Goal: Task Accomplishment & Management: Manage account settings

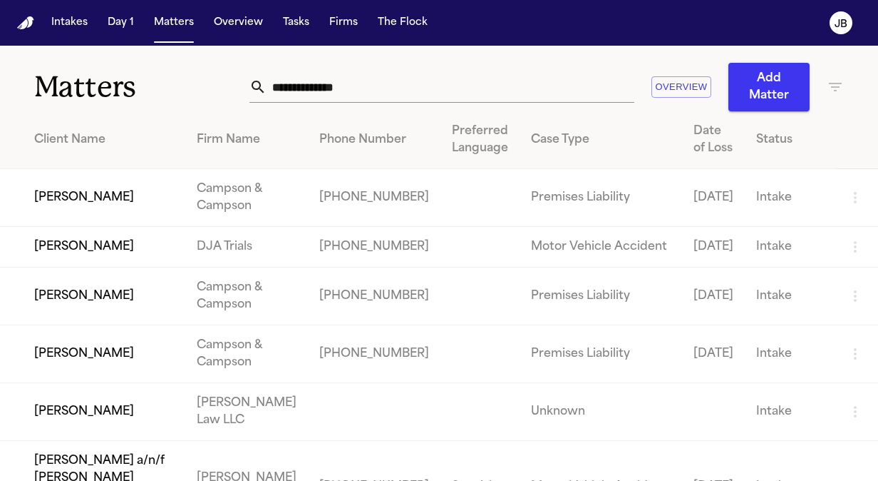
click at [365, 88] on input "text" at bounding box center [451, 86] width 368 height 31
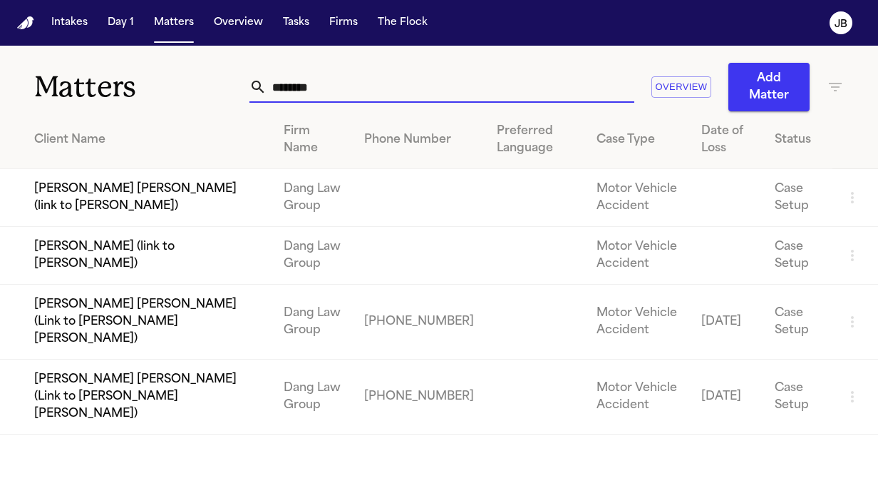
type input "*********"
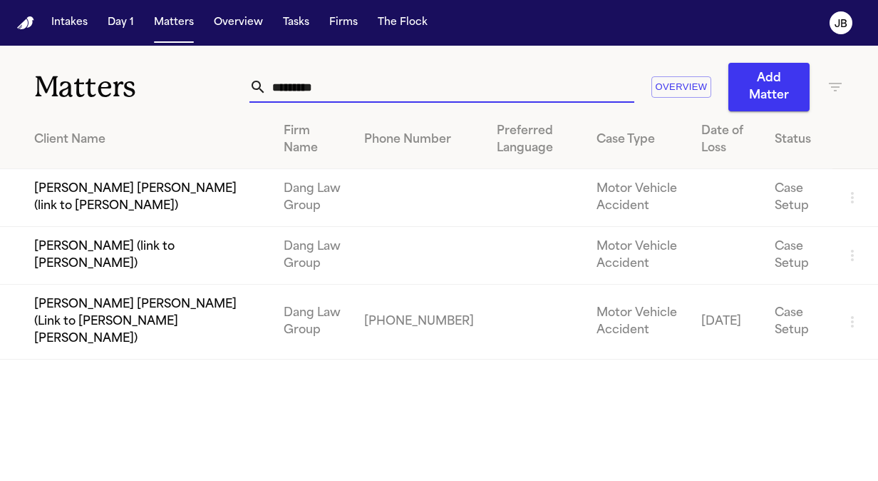
drag, startPoint x: 365, startPoint y: 88, endPoint x: 232, endPoint y: 77, distance: 133.8
click at [232, 77] on div "Matters ********* Overview Add Matter" at bounding box center [439, 79] width 878 height 66
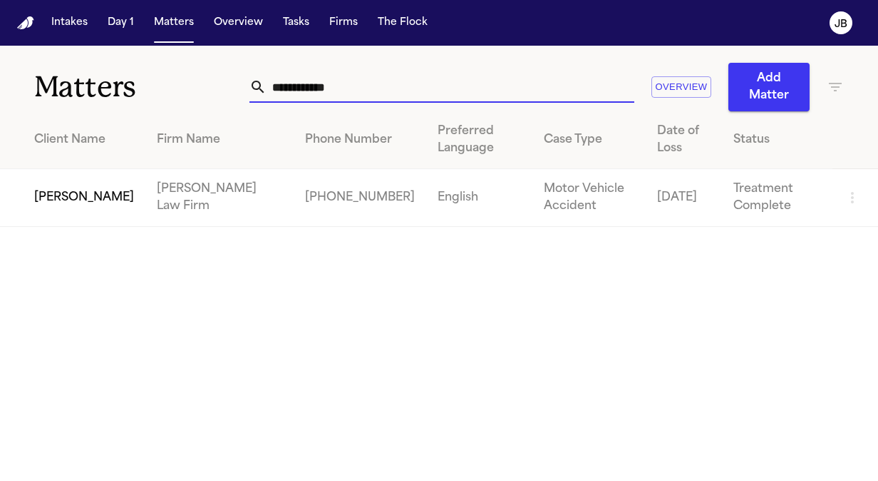
type input "**********"
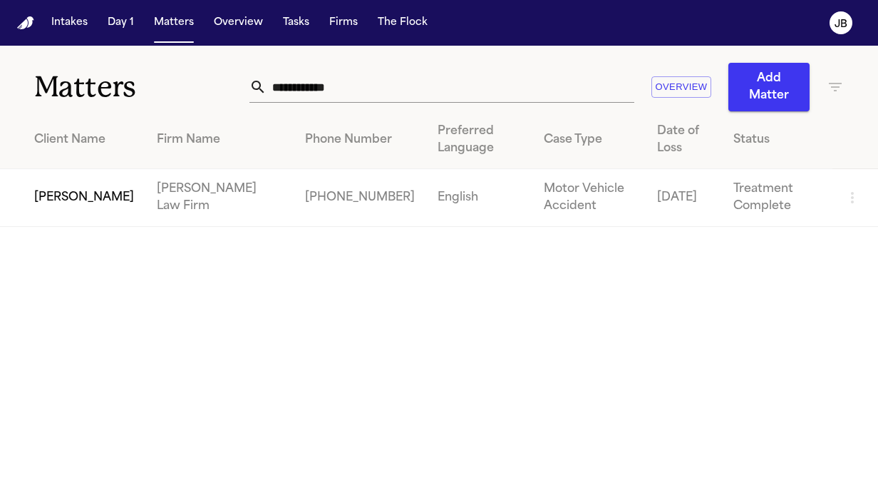
click at [90, 203] on td "[PERSON_NAME]" at bounding box center [72, 198] width 145 height 58
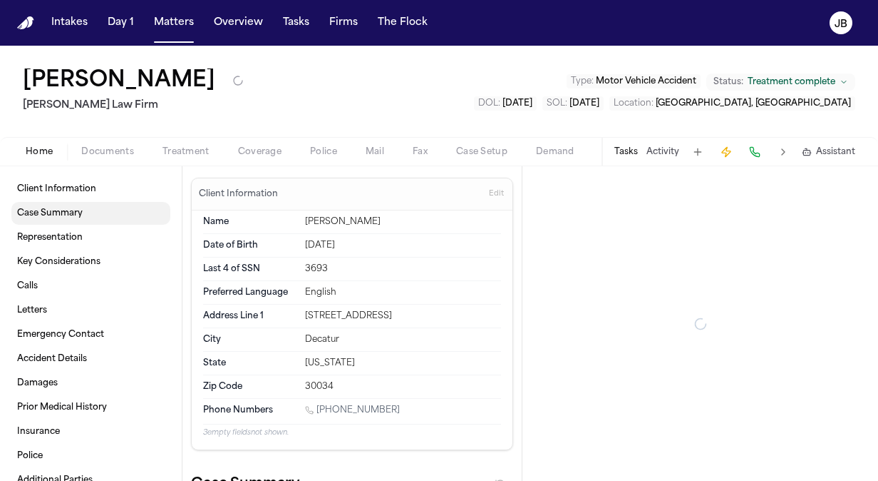
type textarea "*"
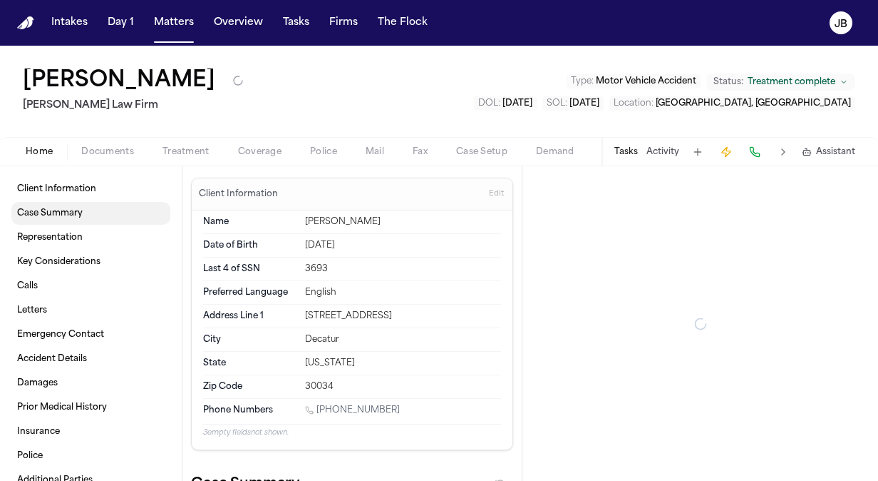
type textarea "*"
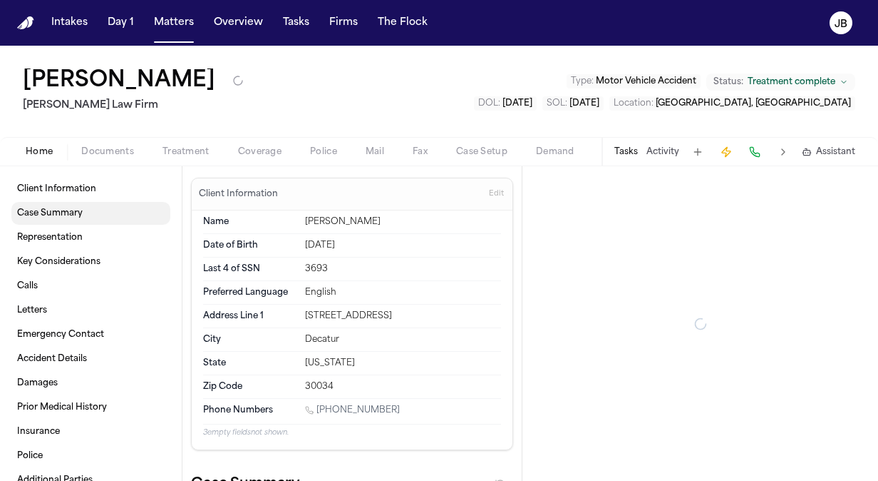
type textarea "*"
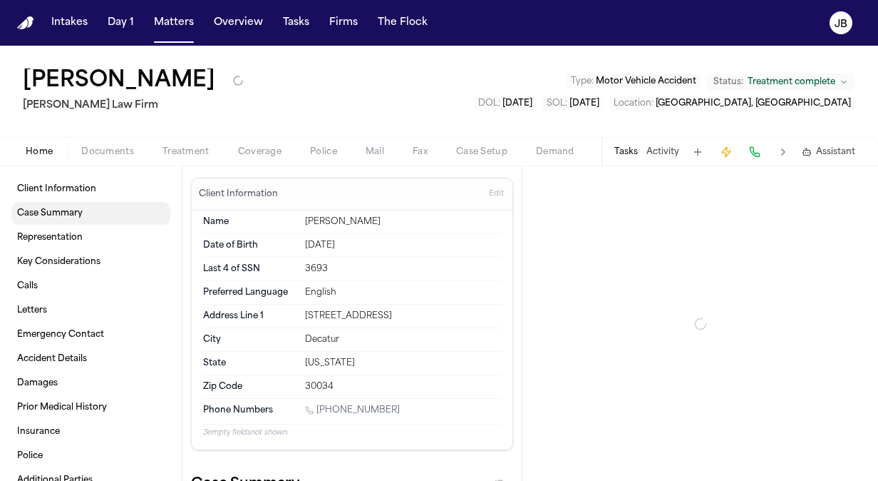
type textarea "*"
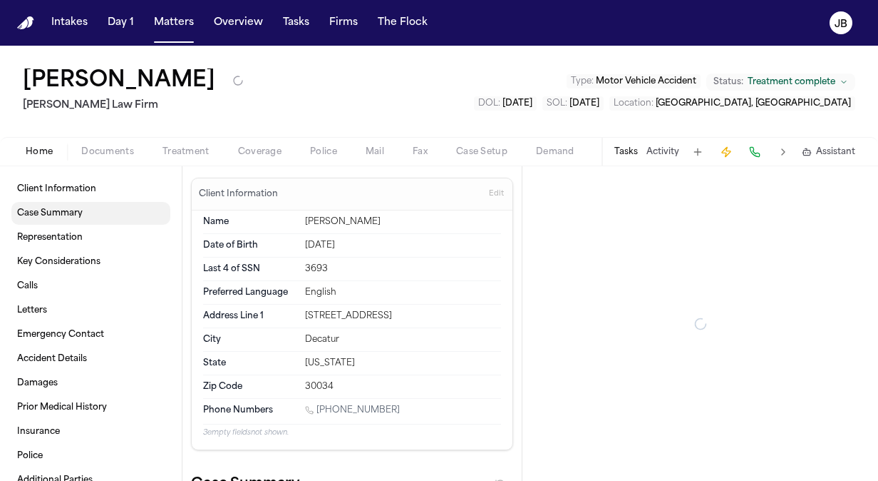
type textarea "*"
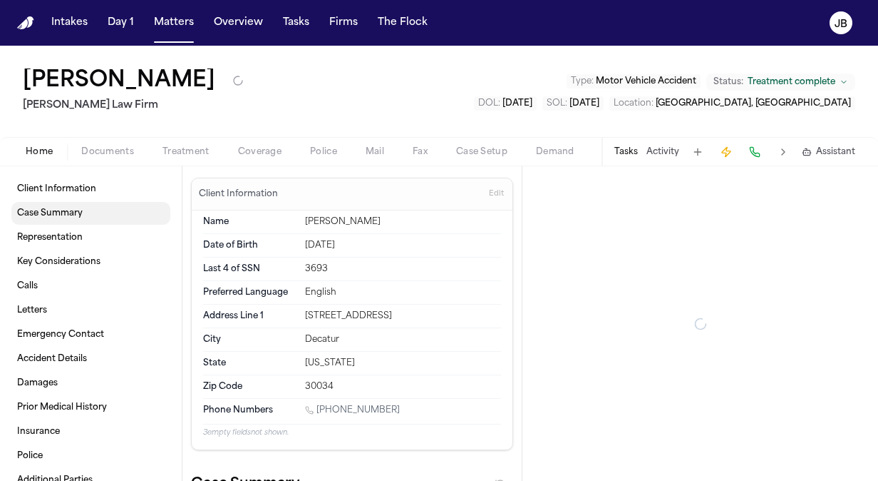
type textarea "*"
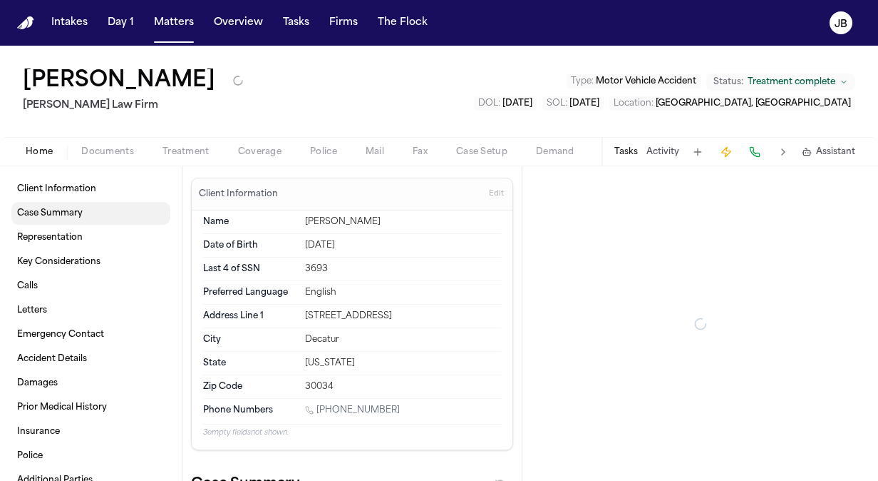
type textarea "*"
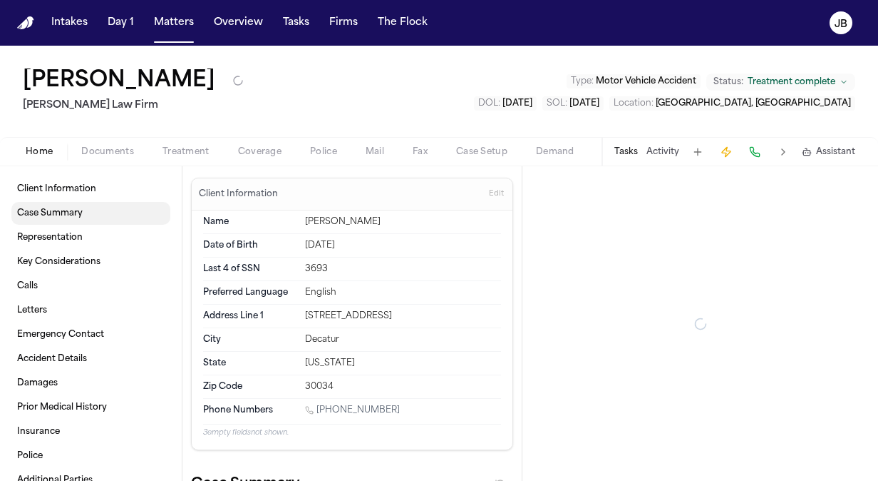
type textarea "*"
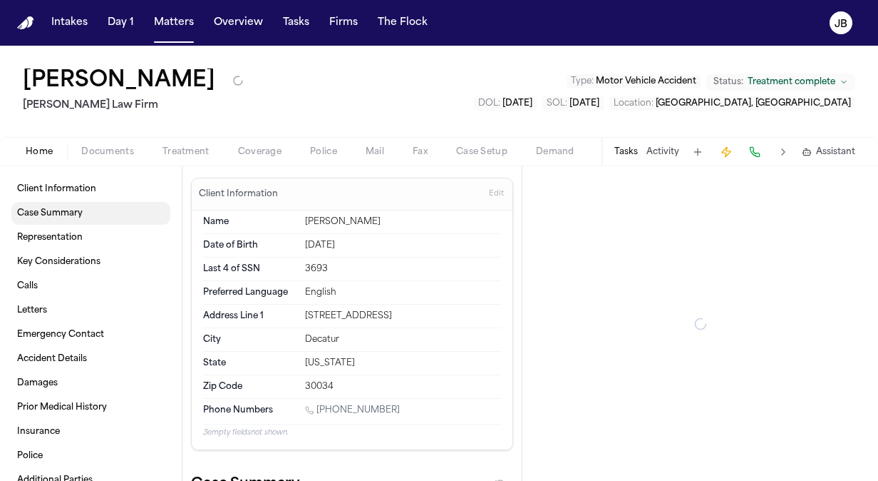
type textarea "*"
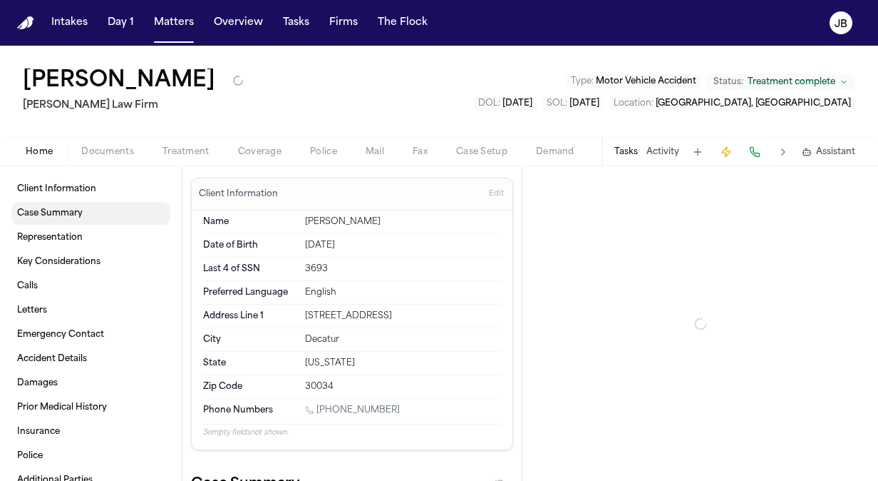
type textarea "*"
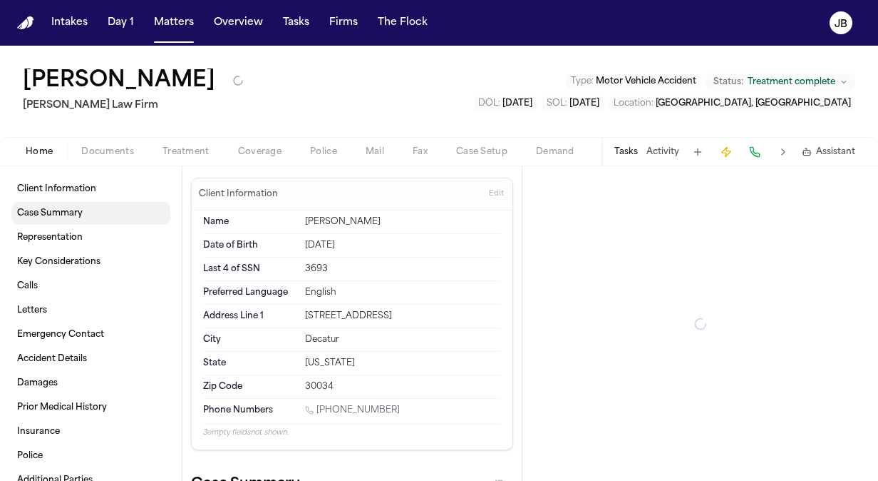
type textarea "*"
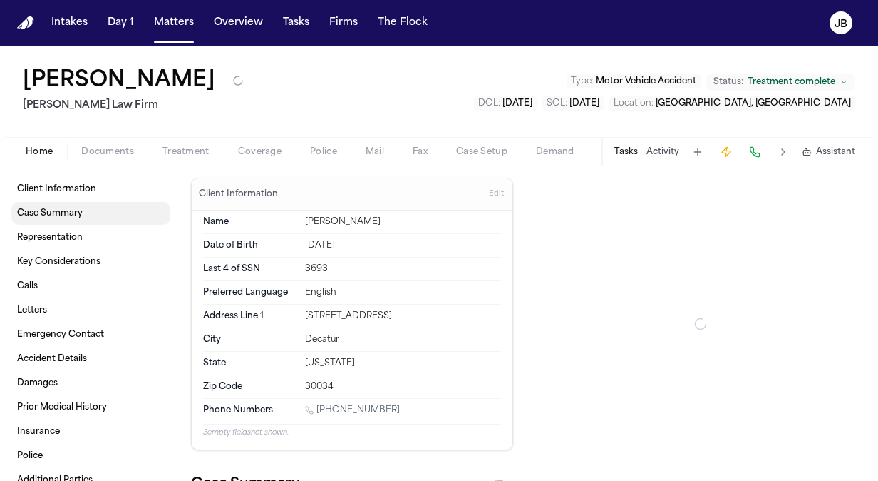
type textarea "*"
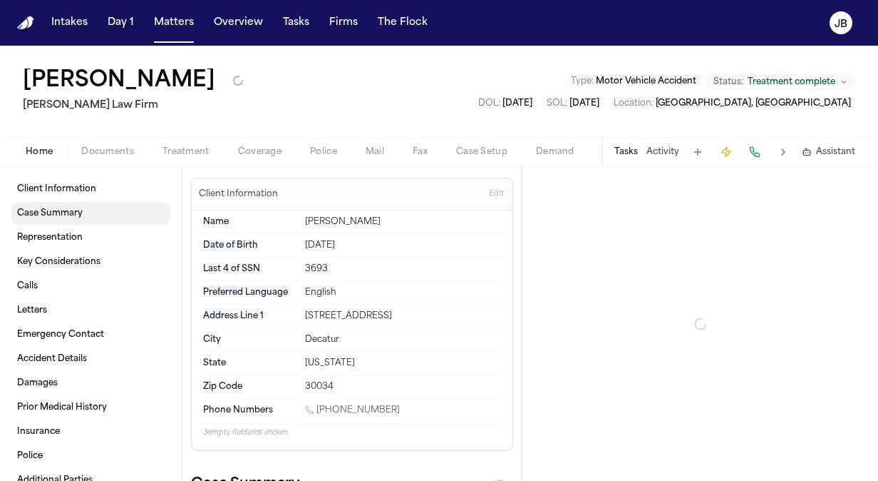
type textarea "*"
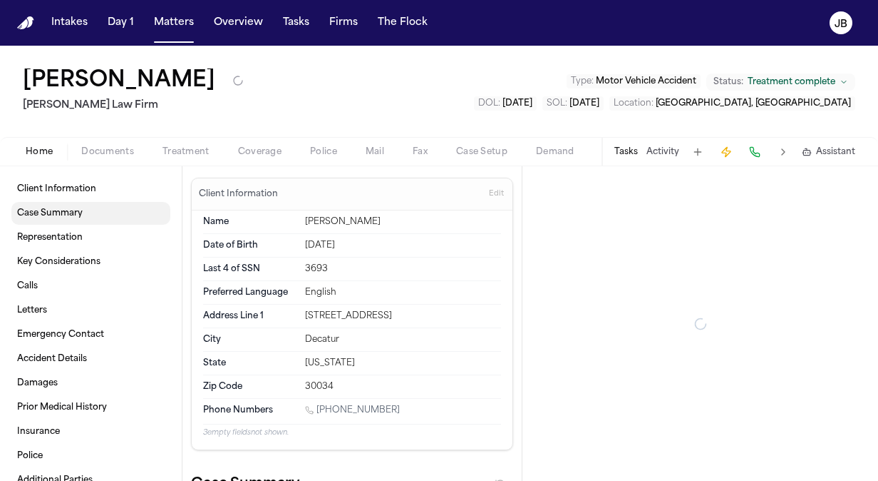
type textarea "*"
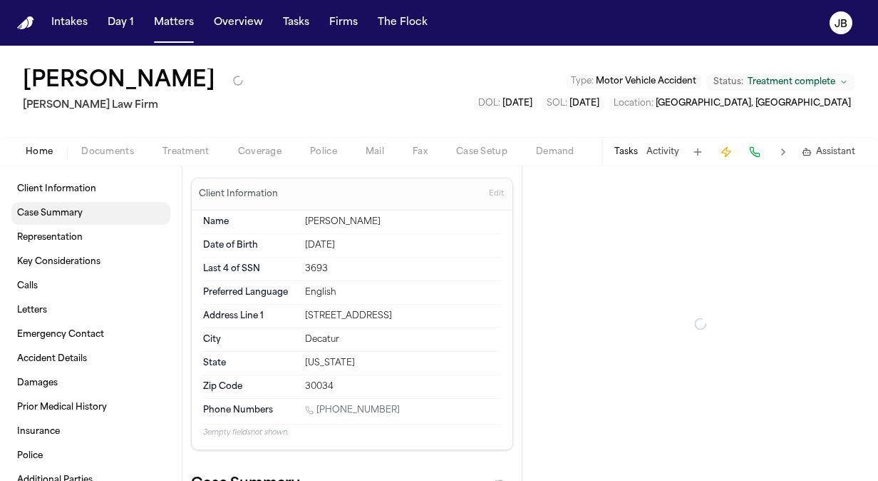
type textarea "*"
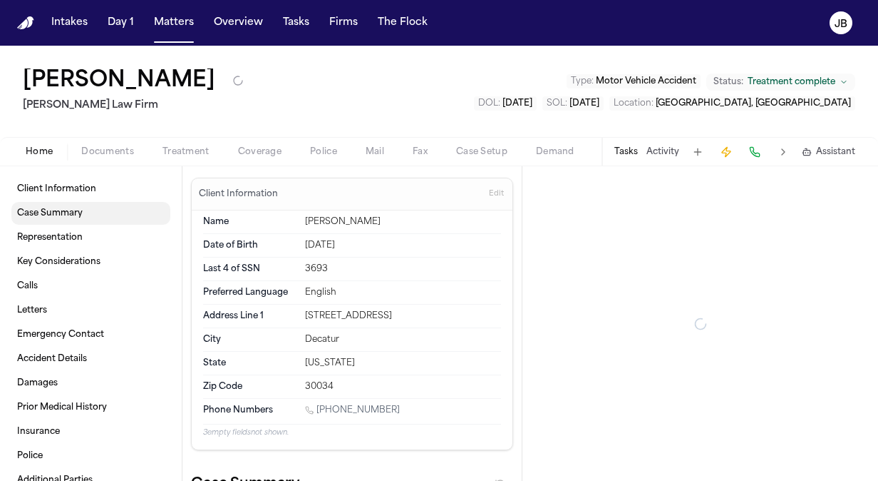
type textarea "*"
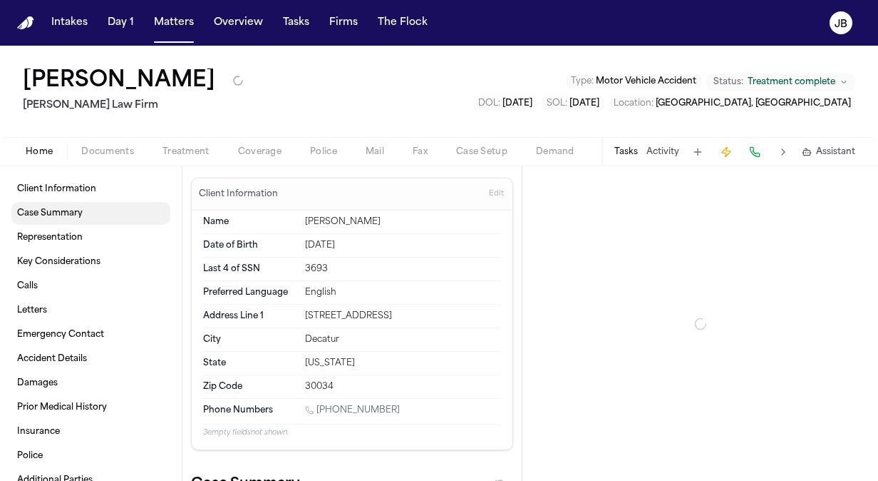
type textarea "*"
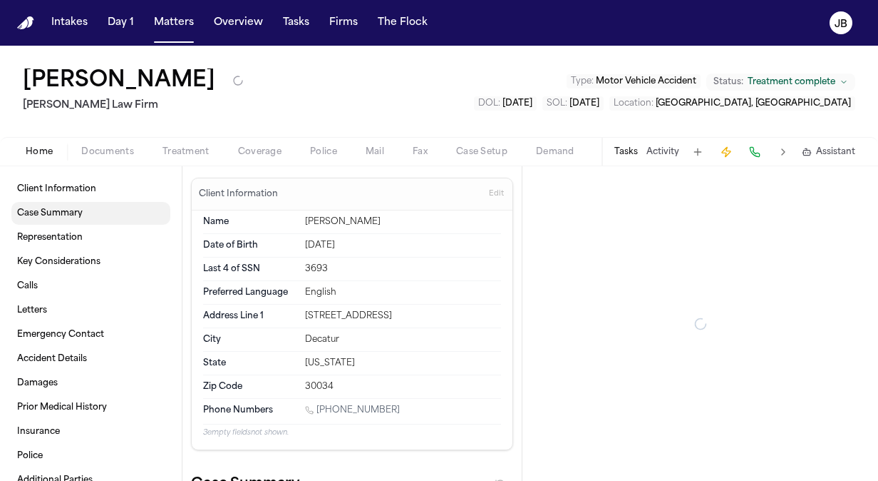
type textarea "*"
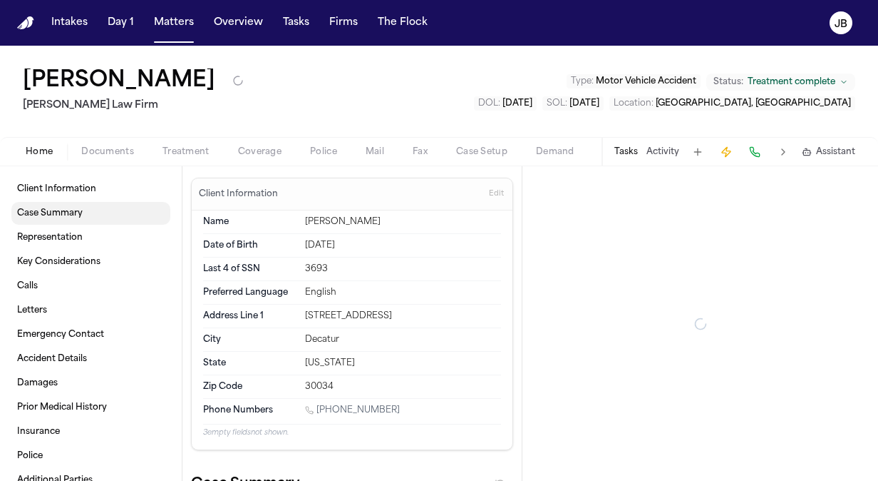
type textarea "*"
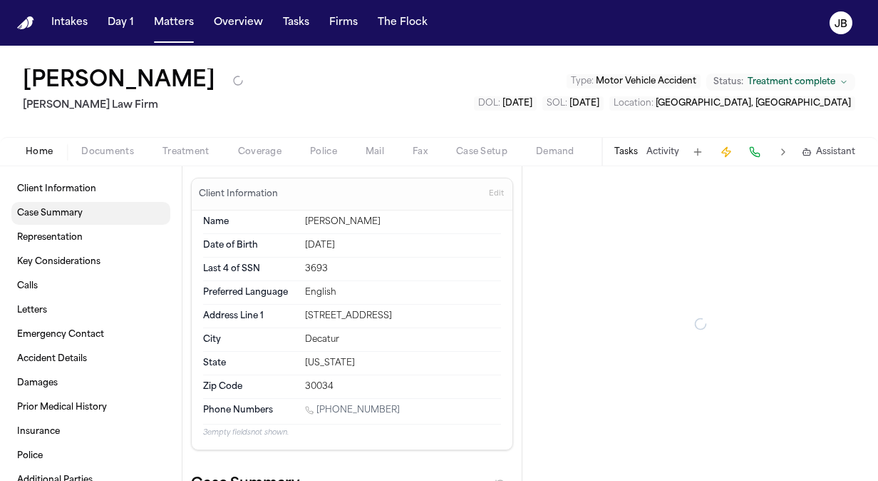
type textarea "*"
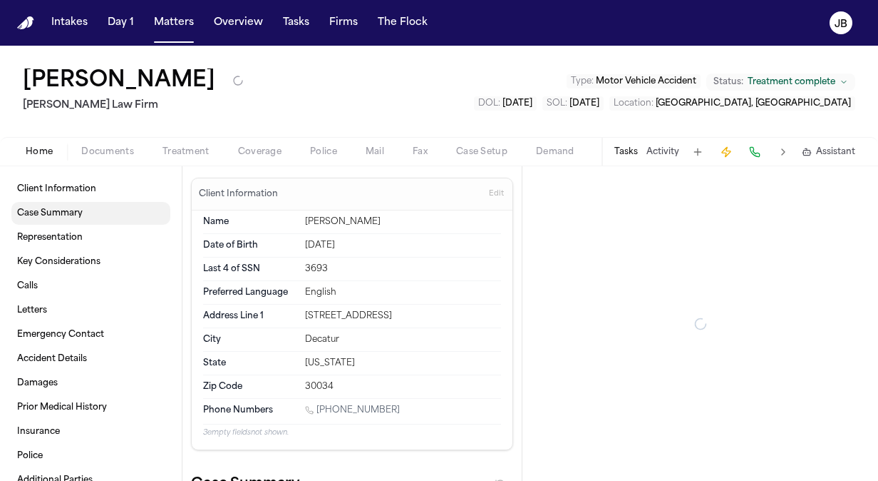
type textarea "*"
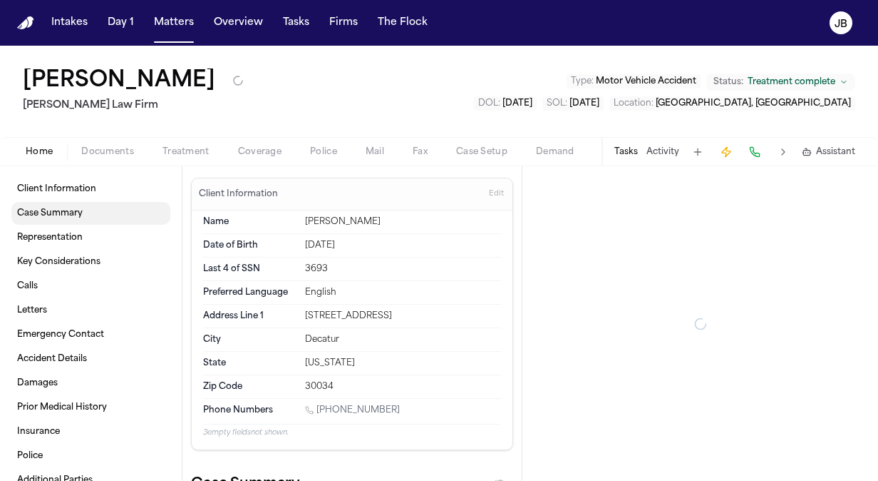
type textarea "*"
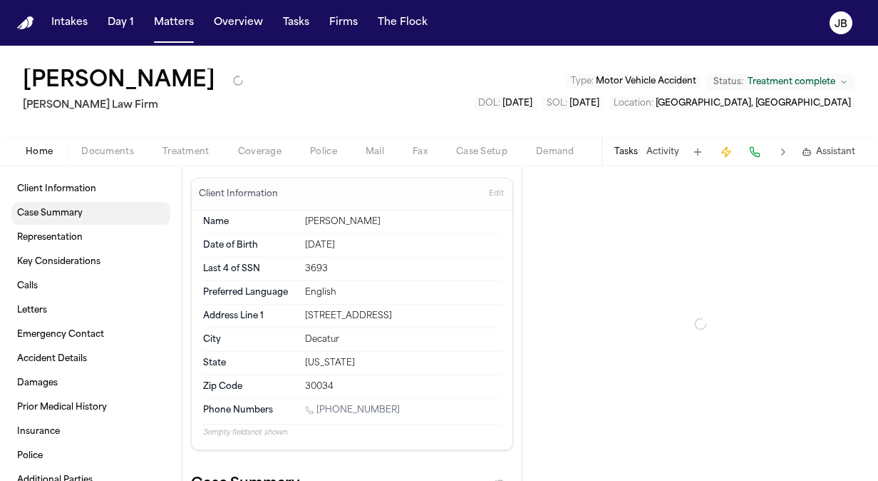
type textarea "*"
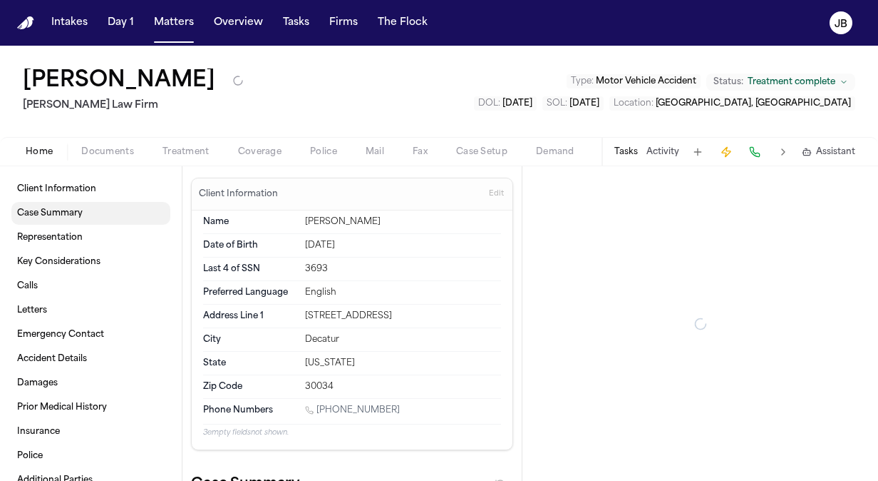
type textarea "*"
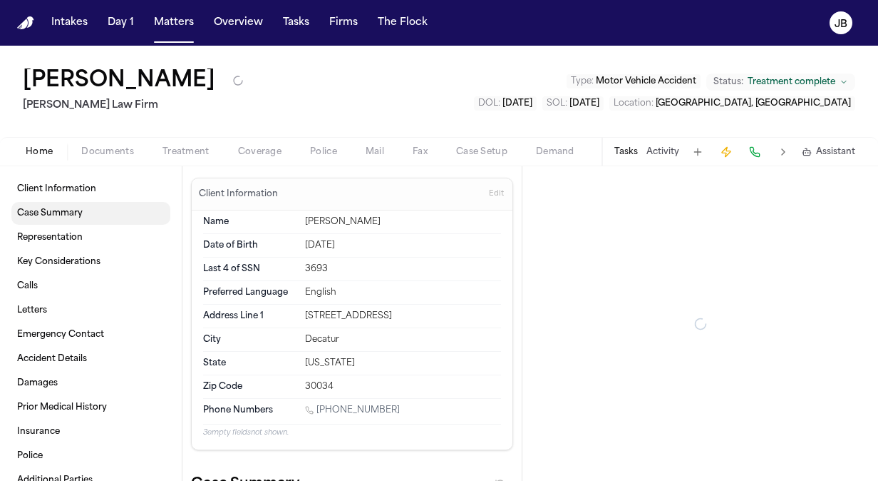
type textarea "*"
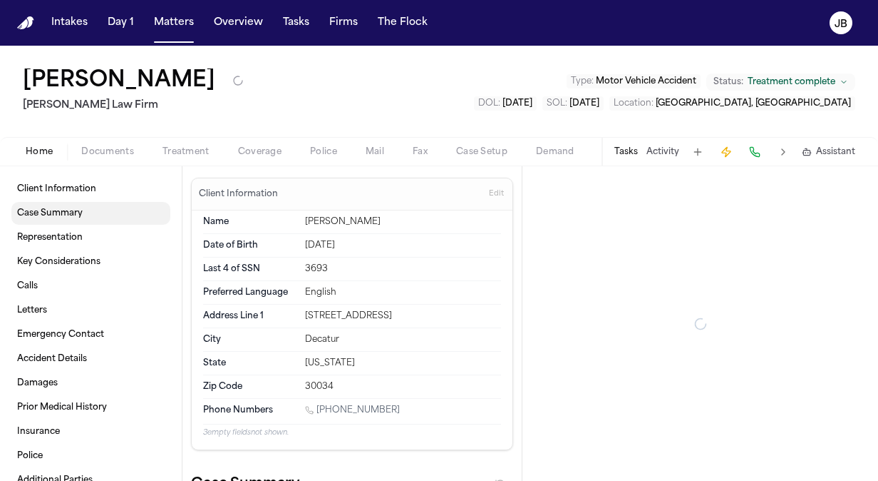
type textarea "*"
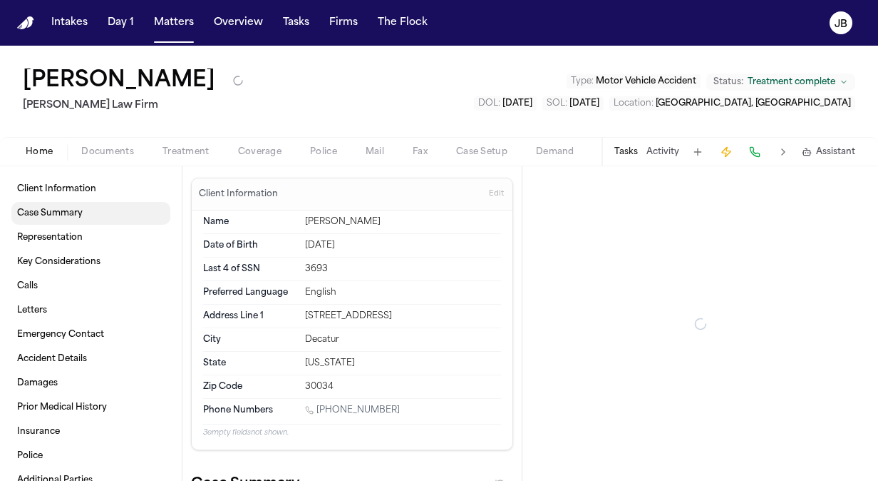
type textarea "*"
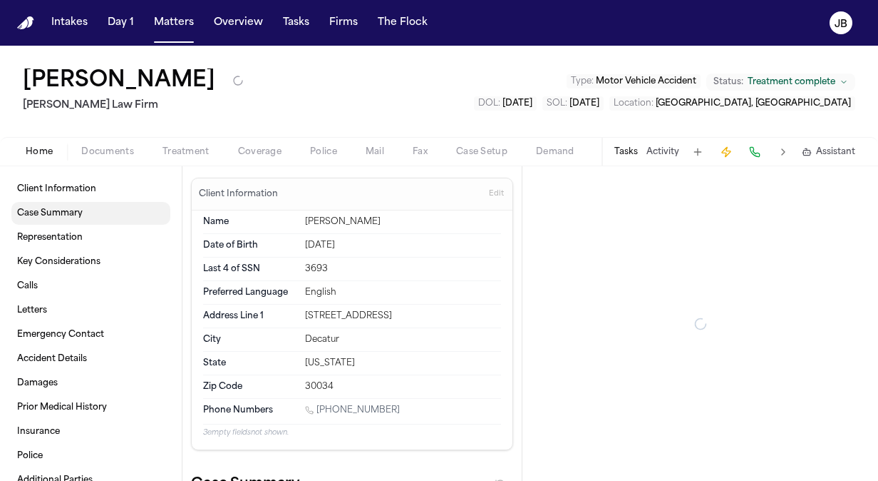
type textarea "*"
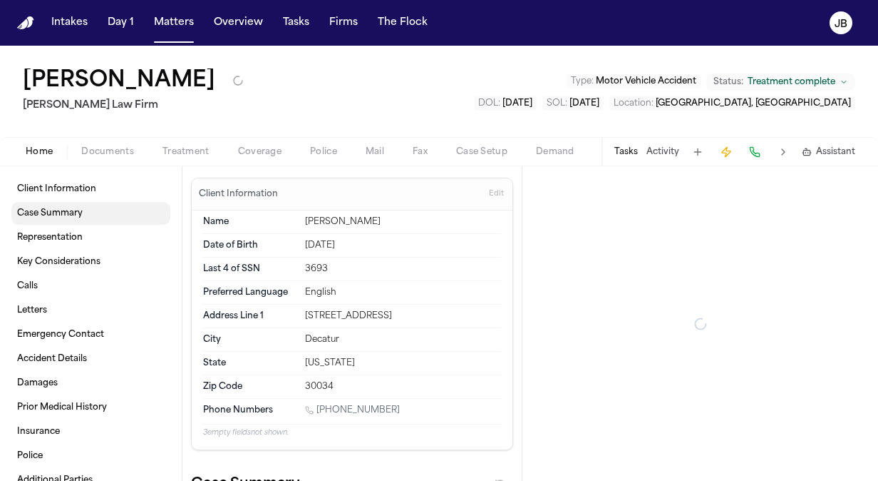
type textarea "*"
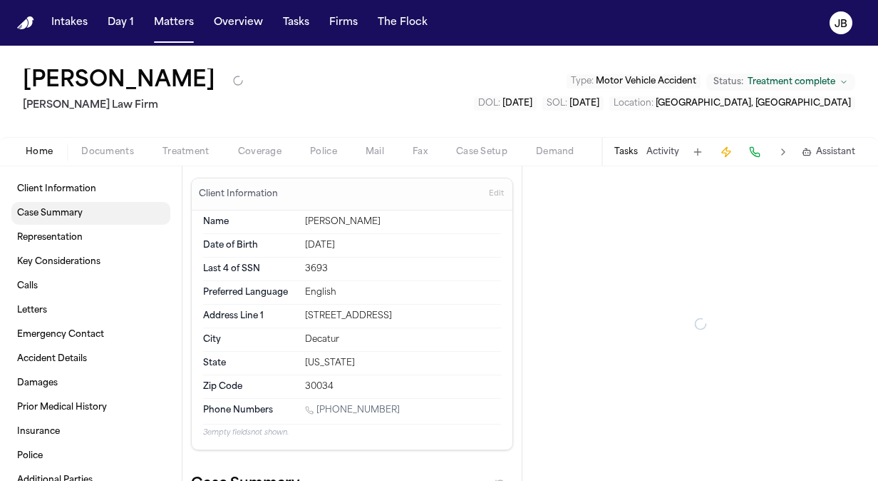
type textarea "*"
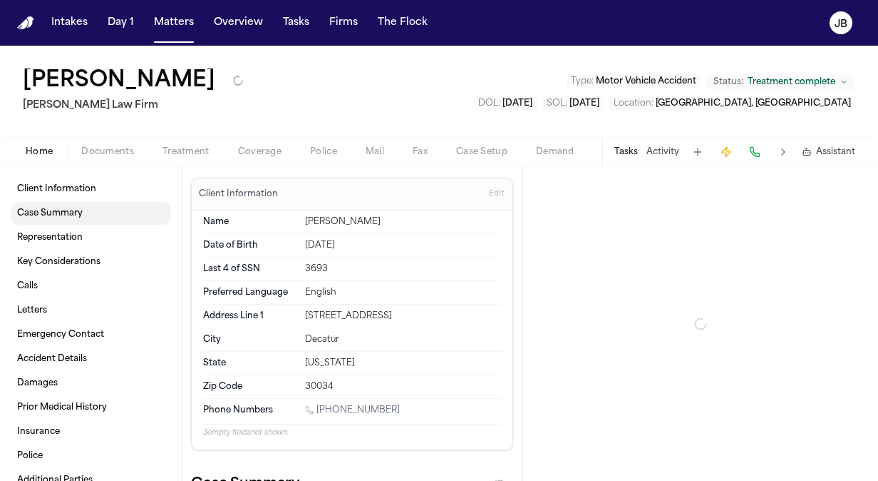
type textarea "*"
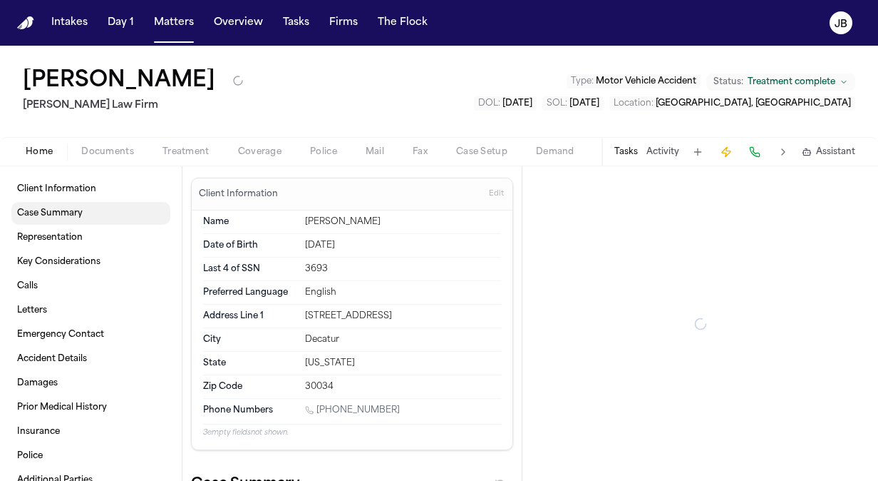
type textarea "*"
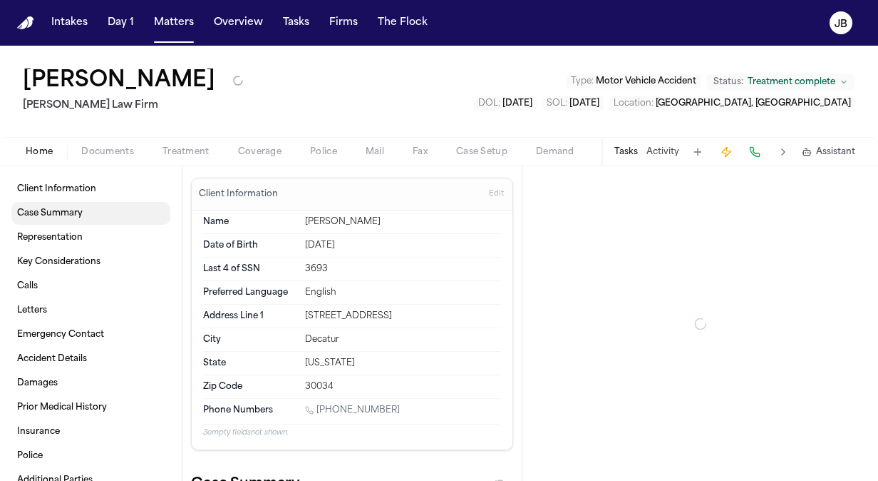
type textarea "*"
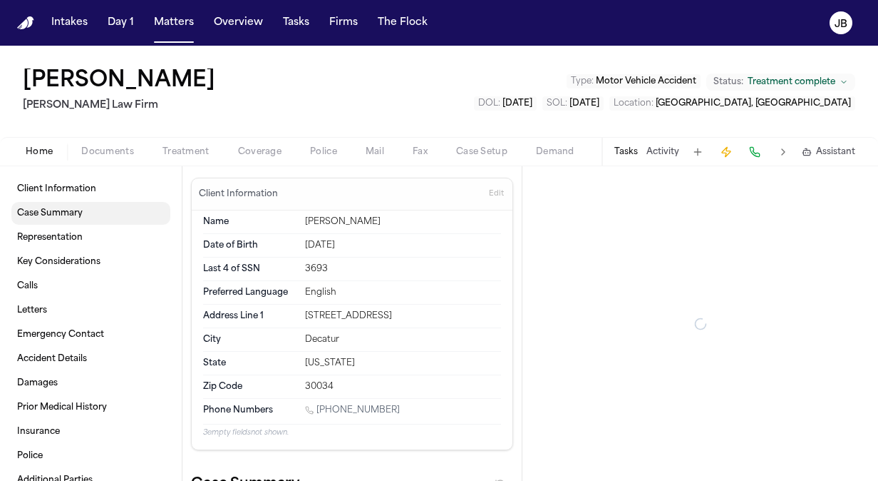
type textarea "*"
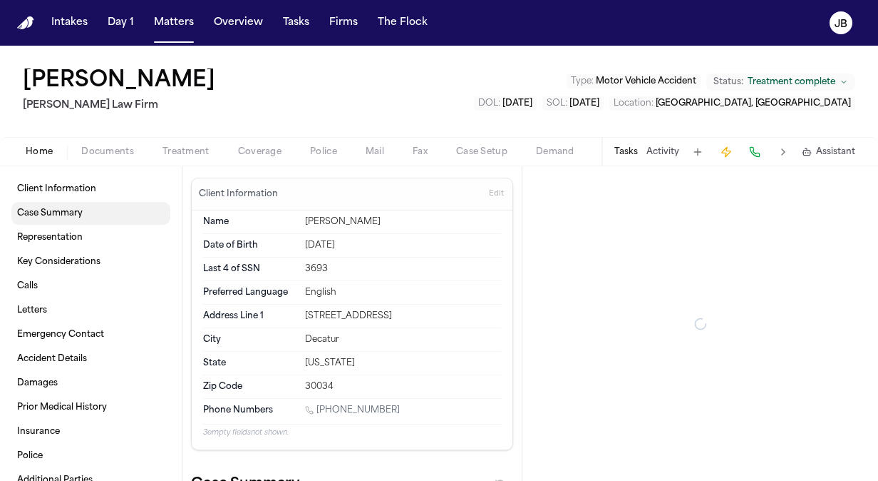
type textarea "*"
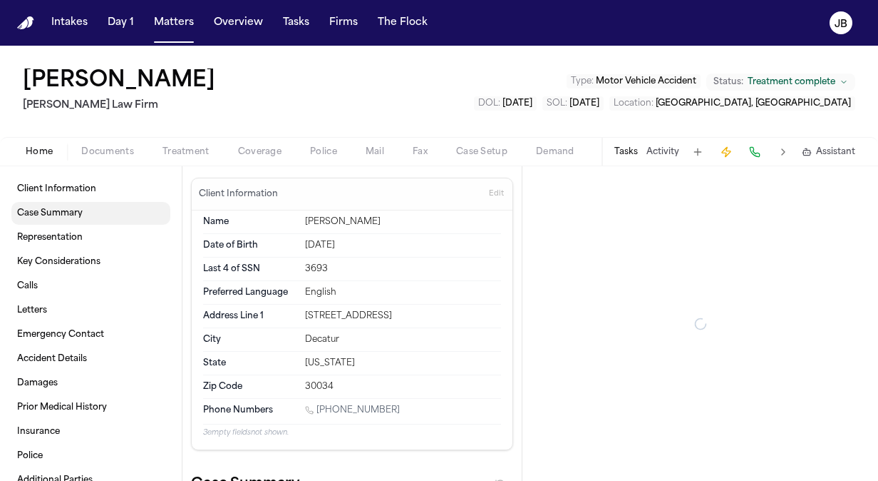
type textarea "*"
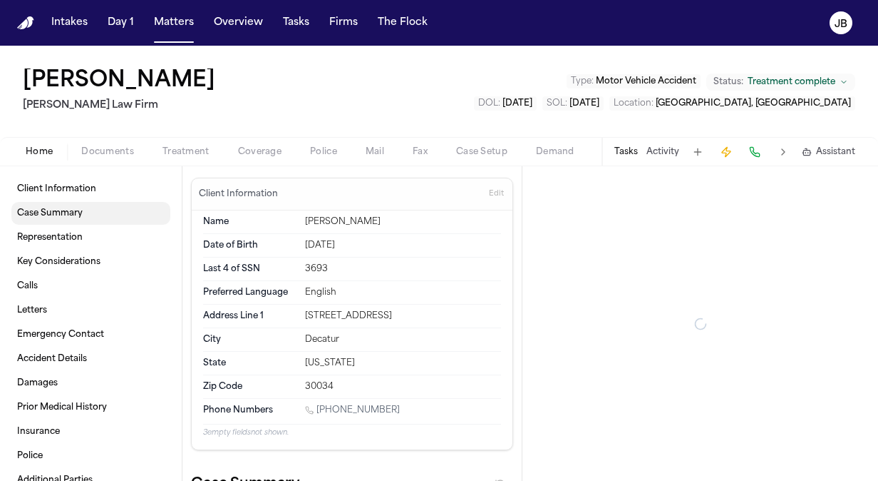
type textarea "*"
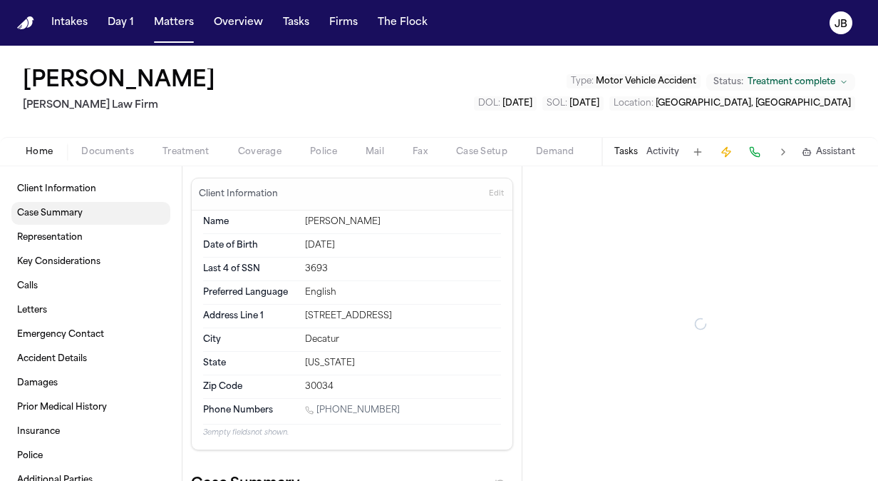
type textarea "*"
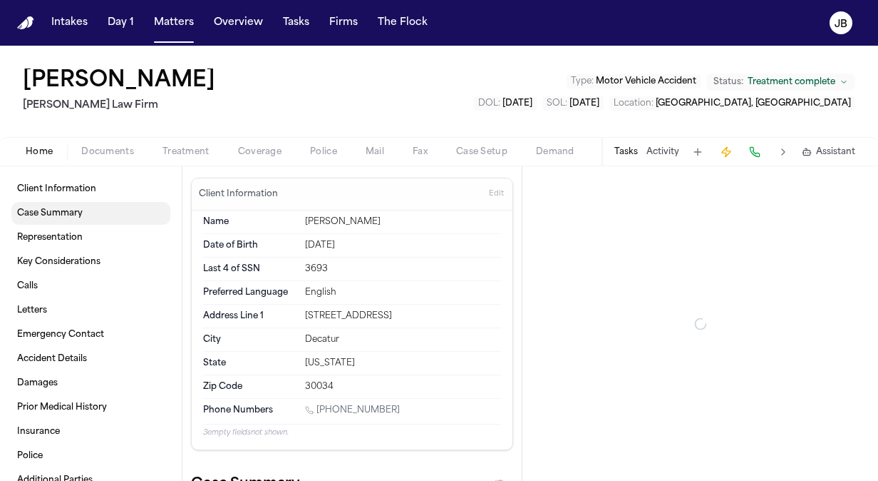
type textarea "*"
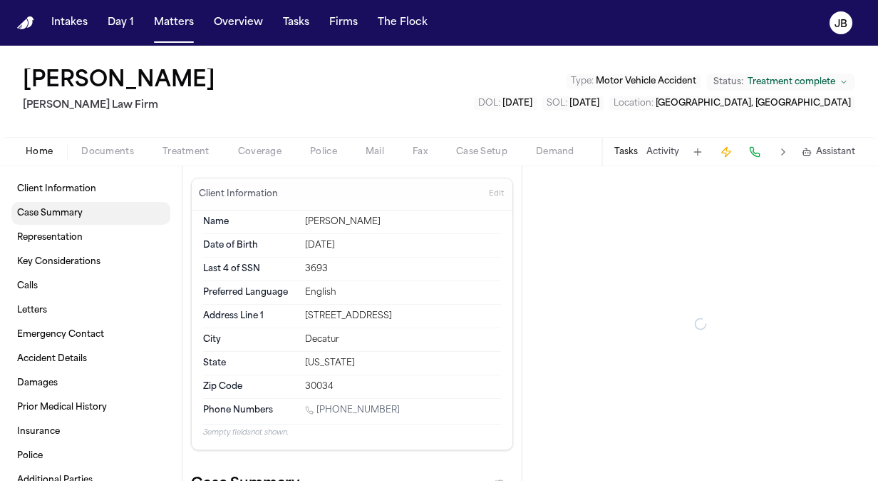
type textarea "*"
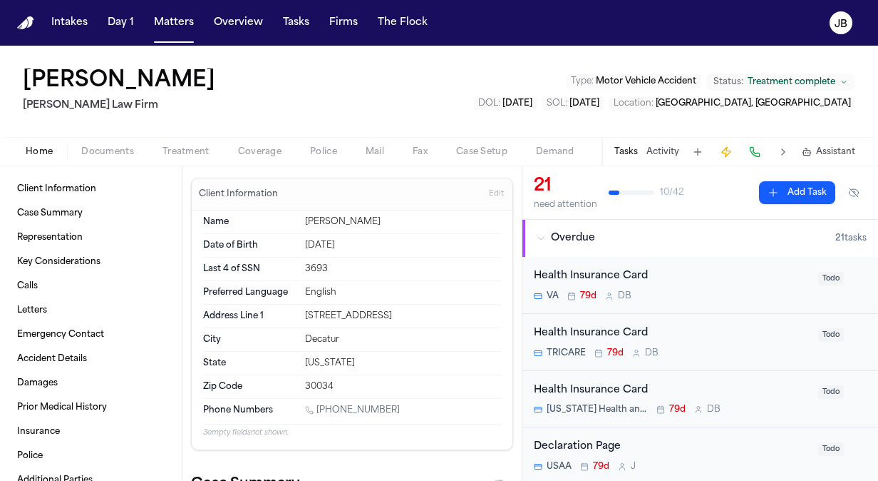
drag, startPoint x: 386, startPoint y: 401, endPoint x: 318, endPoint y: 409, distance: 68.9
click at [318, 409] on div "[PHONE_NUMBER]" at bounding box center [403, 411] width 196 height 14
copy link "[PHONE_NUMBER]"
click at [667, 153] on button "Activity" at bounding box center [663, 151] width 33 height 11
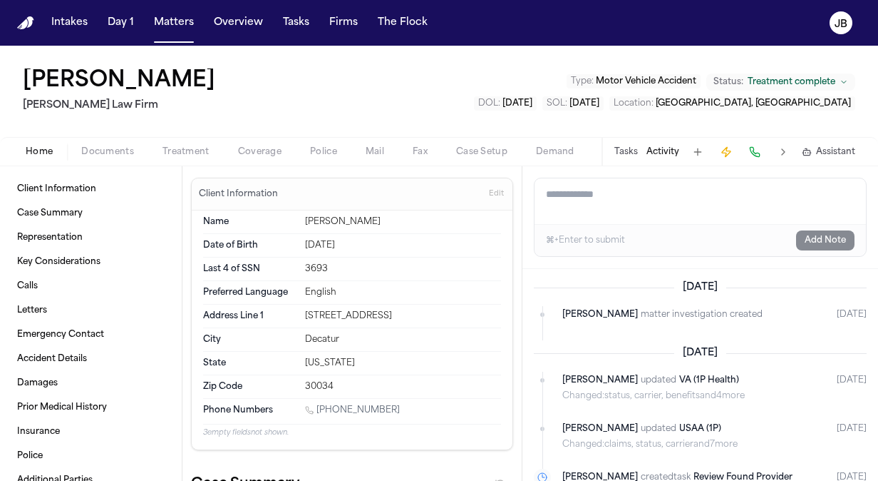
click at [578, 195] on textarea "Add a note to this matter" at bounding box center [701, 201] width 332 height 46
